Goal: Information Seeking & Learning: Learn about a topic

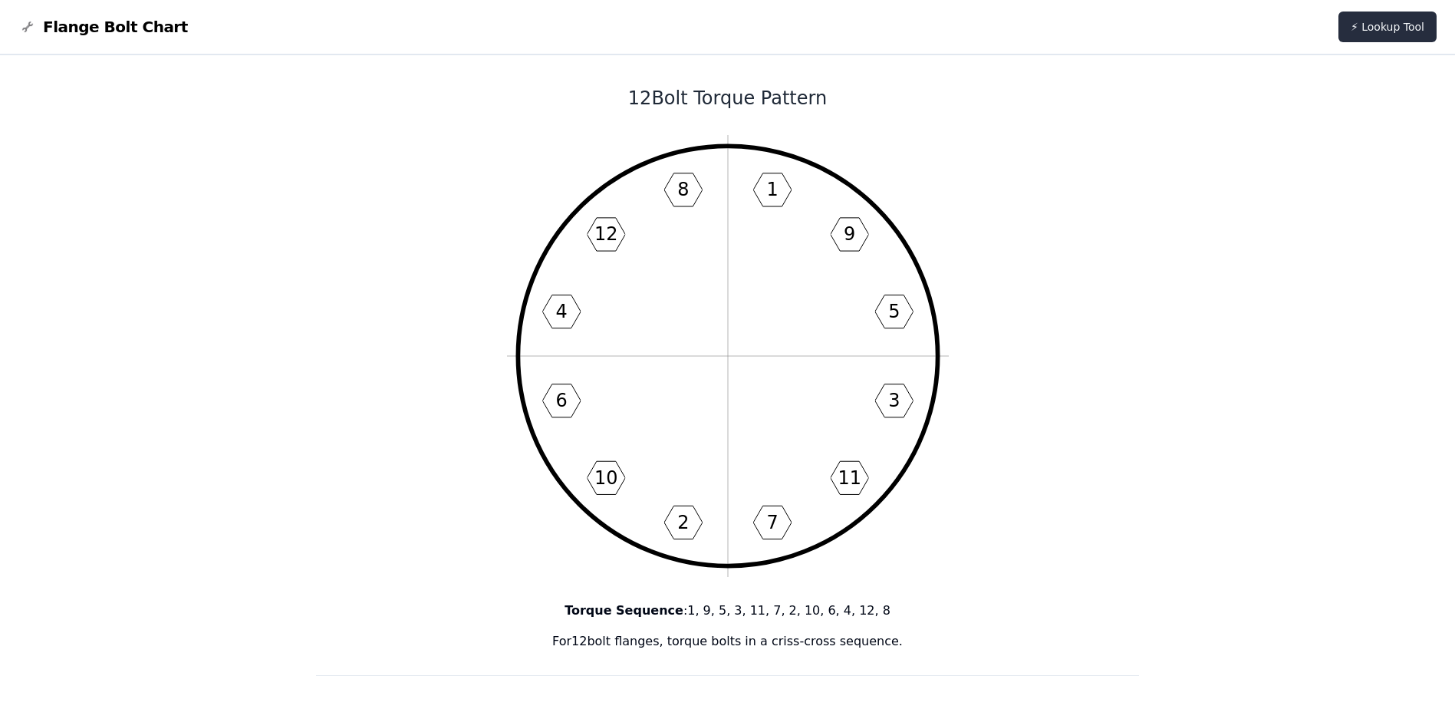
click at [1398, 29] on link "⚡ Lookup Tool" at bounding box center [1387, 27] width 98 height 31
